Goal: Task Accomplishment & Management: Manage account settings

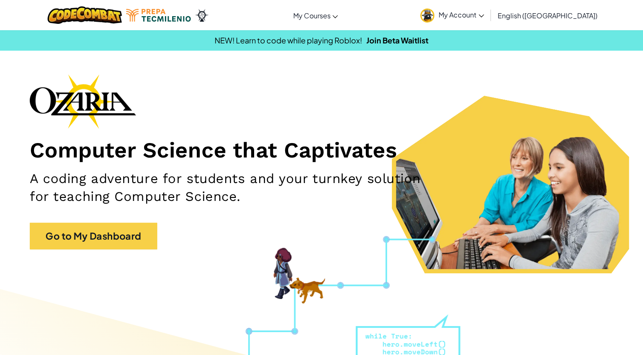
click at [484, 16] on span "My Account" at bounding box center [461, 14] width 45 height 9
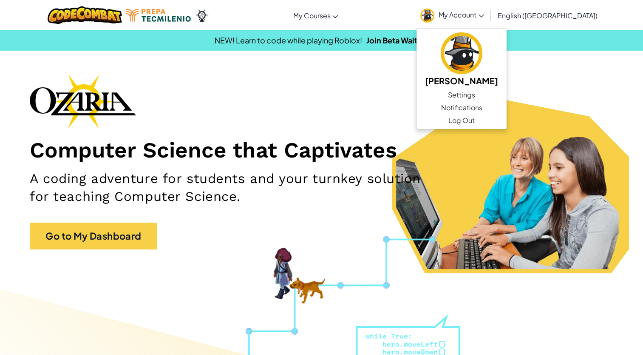
click at [383, 137] on h1 "Computer Science that Captivates" at bounding box center [322, 150] width 584 height 26
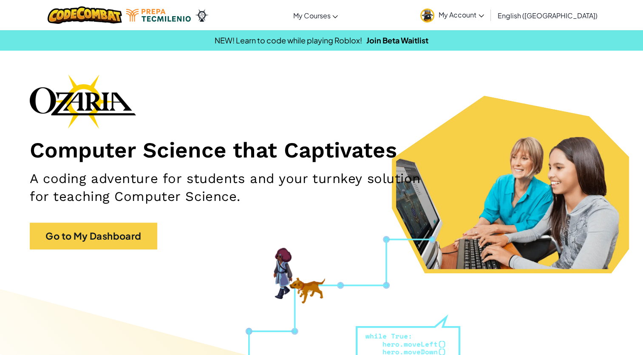
click at [484, 17] on span "My Account" at bounding box center [461, 14] width 45 height 9
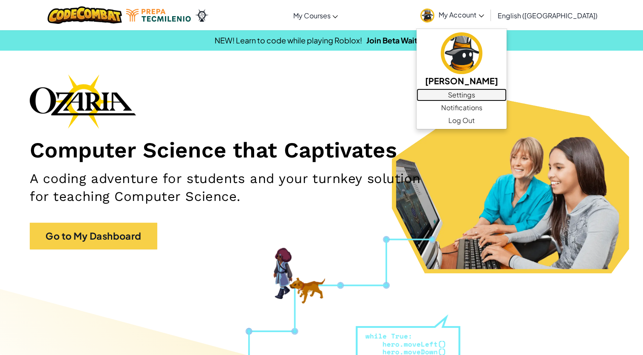
click at [502, 92] on link "Settings" at bounding box center [462, 94] width 90 height 13
